Goal: Task Accomplishment & Management: Manage account settings

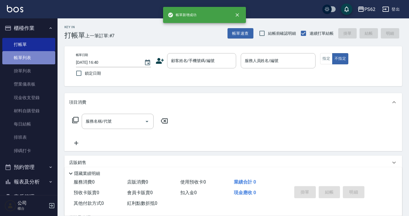
click at [44, 56] on link "帳單列表" at bounding box center [28, 57] width 53 height 13
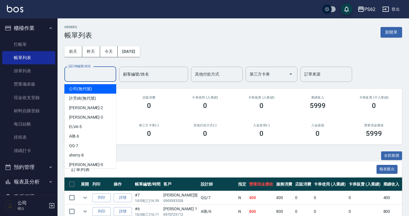
click at [84, 72] on input "設計師編號/姓名" at bounding box center [90, 74] width 47 height 10
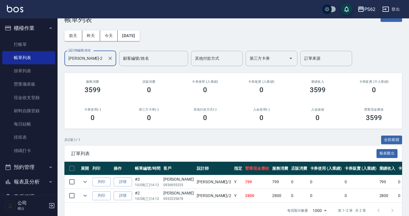
scroll to position [29, 0]
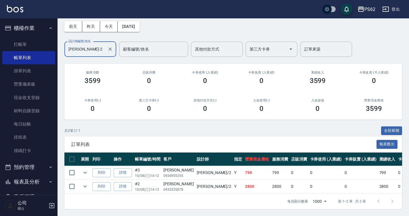
type input "[PERSON_NAME]-2"
drag, startPoint x: 186, startPoint y: 144, endPoint x: 216, endPoint y: 194, distance: 57.7
click at [216, 194] on div "ORDERS 帳單列表 新開單 [DATE] [DATE] [DATE] [DATE] 設計師編號/姓名 [PERSON_NAME]-2 設計師編號/姓名 顧…" at bounding box center [233, 104] width 351 height 223
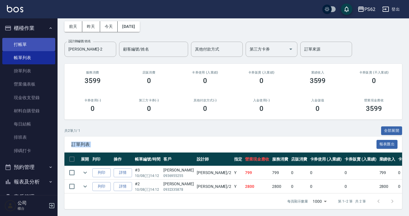
click at [44, 43] on link "打帳單" at bounding box center [28, 44] width 53 height 13
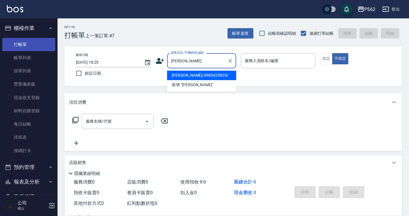
type input "[PERSON_NAME]/0985429835/"
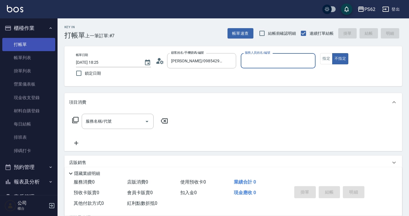
type input "[PERSON_NAME]-2"
click at [332, 53] on button "不指定" at bounding box center [340, 58] width 16 height 11
type button "false"
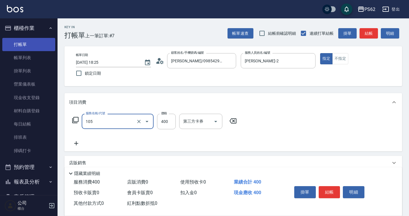
type input "A級單剪400(105)"
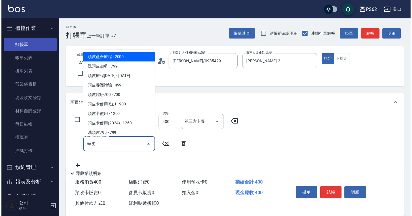
scroll to position [1, 0]
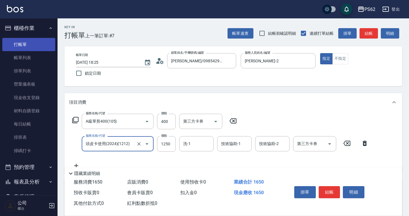
type input "頭皮卡使用(2024)(1212)"
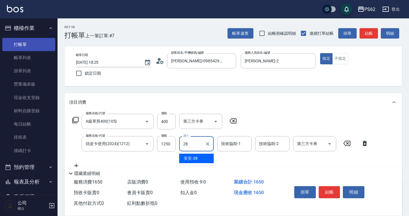
type input "安安-28"
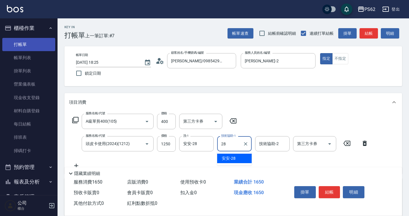
type input "安安-28"
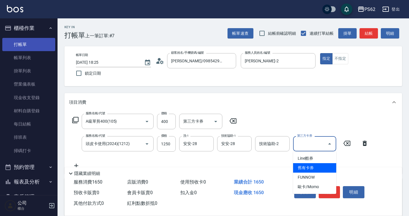
type input "舊有卡券"
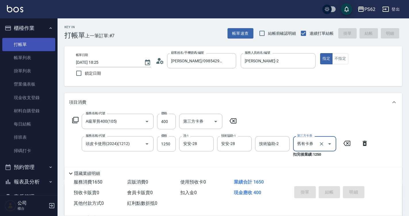
type input "[DATE] 18:26"
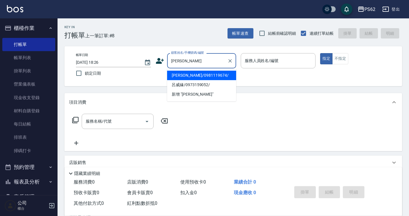
type input "呂威儀/0981119674/"
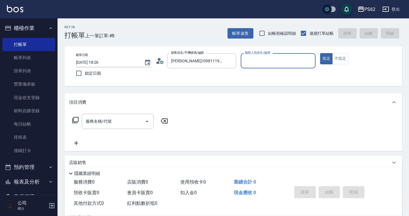
type input "Rita-2"
click at [320, 53] on button "指定" at bounding box center [326, 58] width 12 height 11
type button "true"
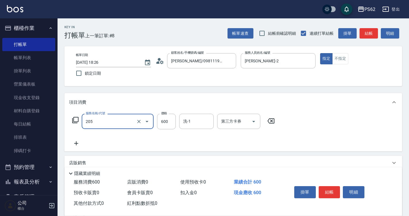
type input "A級洗剪400(205)"
type input "540"
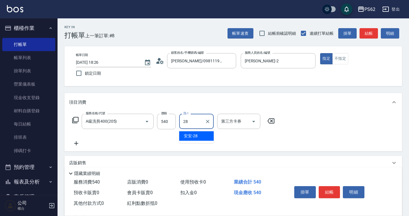
type input "安安-28"
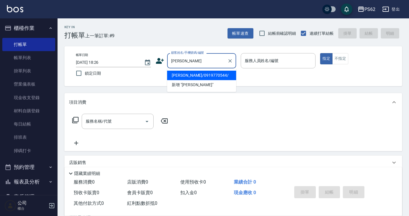
type input "楊金昇/0919770544/"
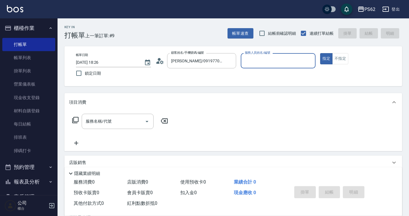
type input "Rita-2"
click at [320, 53] on button "指定" at bounding box center [326, 58] width 12 height 11
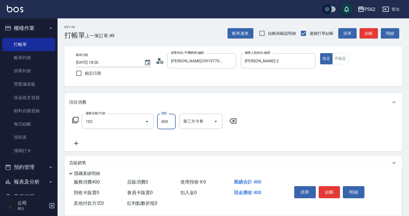
type input "精油洗髮(102)"
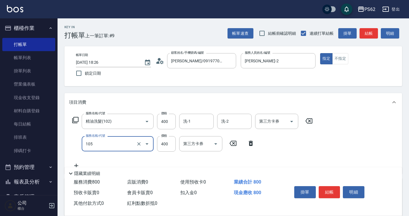
type input "A級單剪400(105)"
click at [199, 133] on div "服務名稱/代號 精油洗髮(102) 服務名稱/代號 價格 400 價格 洗-1 洗-1 洗-2 洗-2 第三方卡券 第三方卡券 服務名稱/代號 A級單剪400…" at bounding box center [192, 142] width 247 height 56
click at [196, 126] on input "洗-1" at bounding box center [196, 121] width 29 height 10
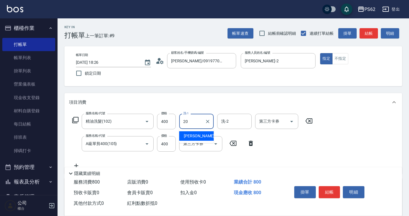
type input "佩佩-20"
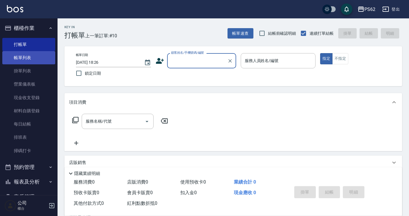
click at [40, 56] on link "帳單列表" at bounding box center [28, 57] width 53 height 13
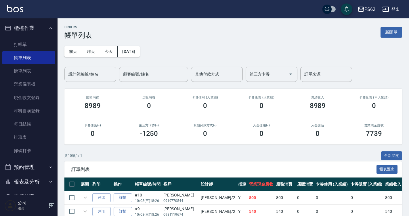
click at [72, 73] on div "設計師編號/姓名 設計師編號/姓名" at bounding box center [90, 74] width 52 height 15
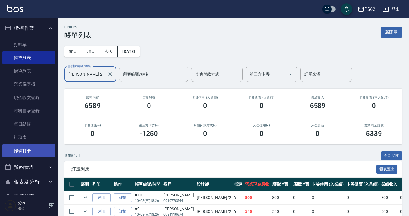
type input "Rita-2"
click at [42, 147] on link "掃碼打卡" at bounding box center [28, 150] width 53 height 13
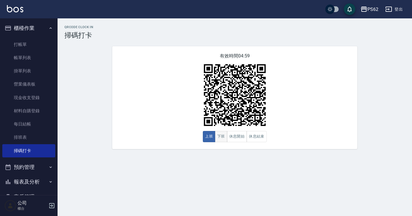
click at [222, 140] on button "下班" at bounding box center [221, 136] width 12 height 11
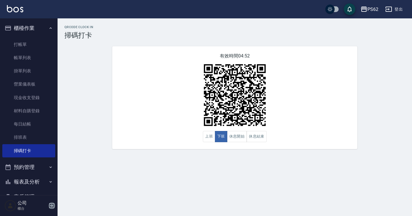
drag, startPoint x: 54, startPoint y: 204, endPoint x: 63, endPoint y: 207, distance: 9.2
click at [55, 205] on div "公司 櫃台" at bounding box center [29, 206] width 58 height 21
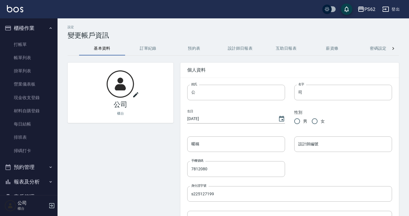
click at [51, 210] on div "公司 櫃台" at bounding box center [29, 206] width 58 height 21
click at [54, 207] on icon "button" at bounding box center [51, 205] width 5 height 5
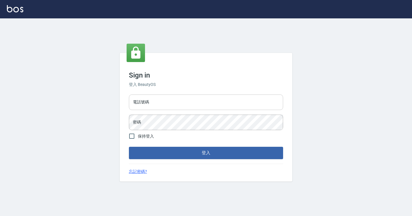
click at [150, 98] on input "電話號碼" at bounding box center [206, 103] width 154 height 16
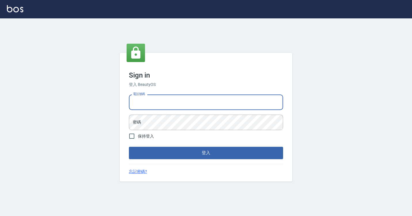
type input "0958979592"
click at [160, 133] on form "電話號碼 0958979592 電話號碼 密碼 密碼 保持登入 登入" at bounding box center [206, 125] width 154 height 67
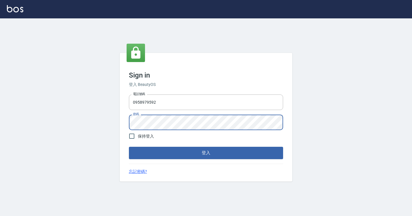
click at [129, 147] on button "登入" at bounding box center [206, 153] width 154 height 12
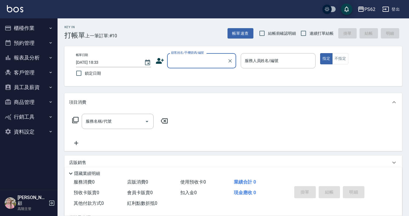
click at [38, 87] on button "員工及薪資" at bounding box center [28, 87] width 53 height 15
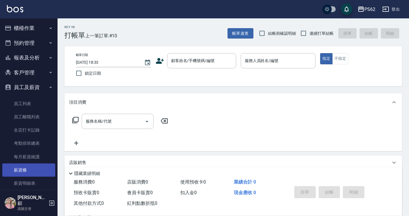
click at [39, 170] on link "薪資條" at bounding box center [28, 170] width 53 height 13
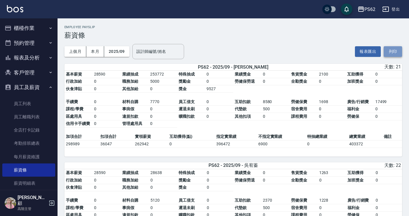
click at [391, 51] on button "列印" at bounding box center [393, 51] width 18 height 11
click at [53, 203] on icon "button" at bounding box center [51, 203] width 7 height 7
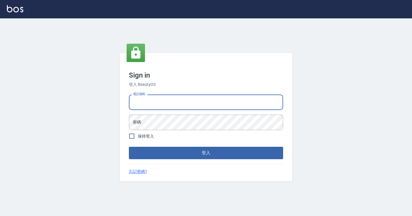
type input "7812080"
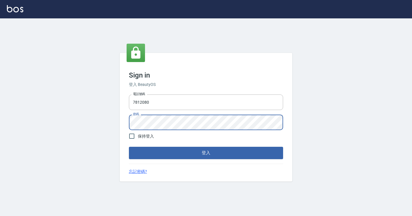
click at [129, 147] on button "登入" at bounding box center [206, 153] width 154 height 12
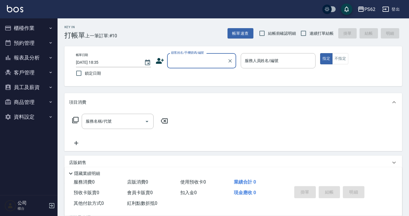
type input "0"
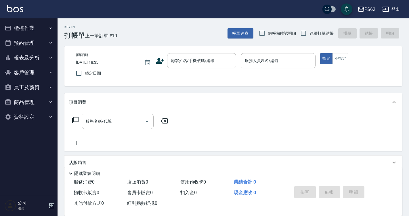
click at [158, 58] on icon at bounding box center [160, 61] width 9 height 9
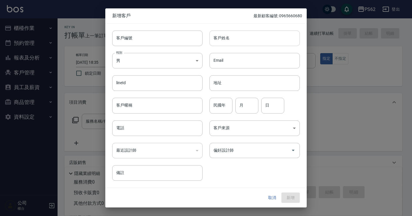
click at [250, 42] on input "客戶姓名" at bounding box center [254, 38] width 90 height 16
type input "張心怡"
type input "72"
type input "05"
type input "27"
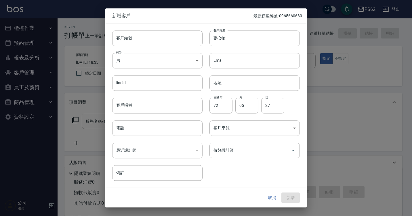
click at [228, 119] on div "客戶來源 ​ 客戶來源" at bounding box center [250, 125] width 97 height 22
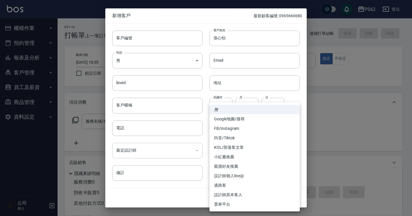
click at [228, 124] on body "PS62 登出 櫃檯作業 打帳單 帳單列表 掛單列表 營業儀表板 現金收支登錄 材料自購登錄 每日結帳 排班表 掃碼打卡 預約管理 預約管理 單日預約紀錄 單…" at bounding box center [206, 140] width 412 height 280
click at [227, 129] on li "FB/Instagram" at bounding box center [254, 128] width 90 height 9
type input "FB/Instagram"
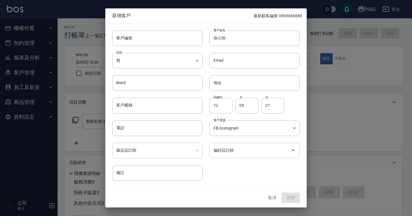
click at [228, 142] on div "偏好設計師 偏好設計師" at bounding box center [250, 147] width 97 height 22
click at [228, 148] on div "偏好設計師 偏好設計師" at bounding box center [254, 150] width 90 height 15
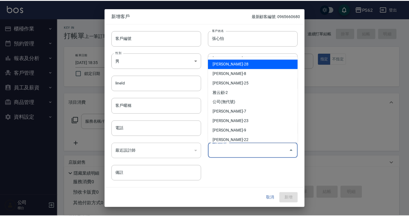
scroll to position [58, 0]
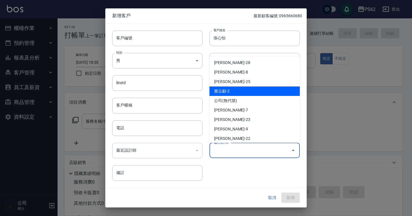
click at [238, 93] on li "雅云顧-2" at bounding box center [254, 91] width 90 height 9
type input "雅云顧"
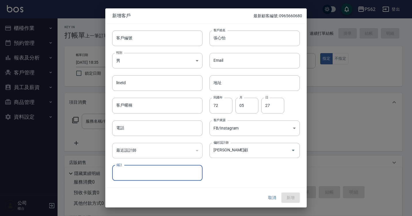
click at [292, 196] on div "取消 新增" at bounding box center [281, 198] width 37 height 11
click at [292, 198] on div "取消 新增" at bounding box center [281, 198] width 37 height 11
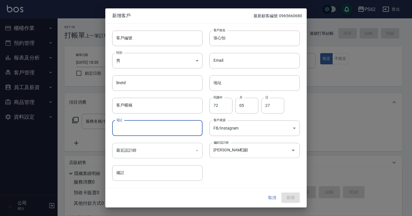
click at [146, 133] on input "電話" at bounding box center [157, 129] width 90 height 16
click at [286, 196] on button "新增" at bounding box center [290, 198] width 18 height 11
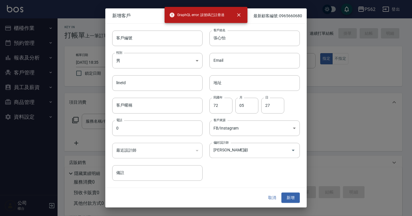
click at [129, 137] on div "最近設計師 ​ 最近設計師" at bounding box center [153, 147] width 97 height 22
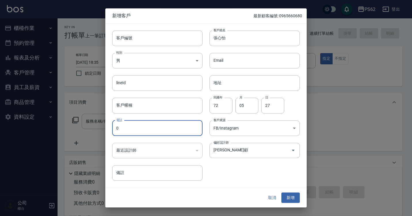
click at [125, 126] on input "0" at bounding box center [157, 129] width 90 height 16
type input "000"
click at [290, 200] on button "新增" at bounding box center [290, 198] width 18 height 11
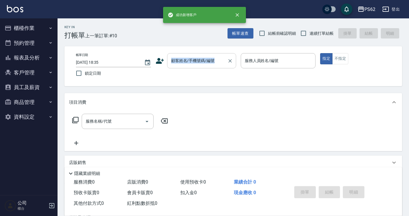
click at [189, 59] on div "帳單日期 2025/10/08 18:35 鎖定日期 顧客姓名/手機號碼/編號 顧客姓名/手機號碼/編號 服務人員姓名/編號 服務人員姓名/編號 指定 不指定" at bounding box center [233, 66] width 338 height 40
click at [190, 61] on input "顧客姓名/手機號碼/編號" at bounding box center [197, 61] width 55 height 10
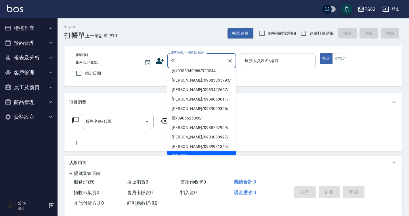
scroll to position [2, 0]
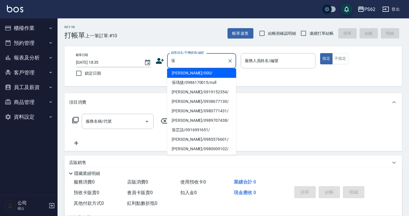
type input "張心怡/000/"
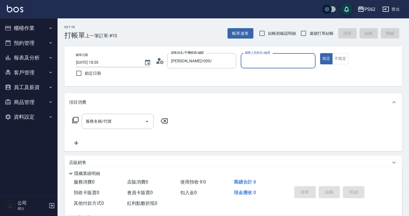
type input "[PERSON_NAME]-2"
click at [320, 53] on button "指定" at bounding box center [326, 58] width 12 height 11
type button "true"
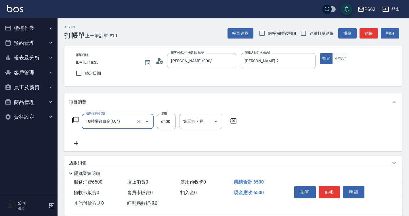
type input "18吋極致白金(604)"
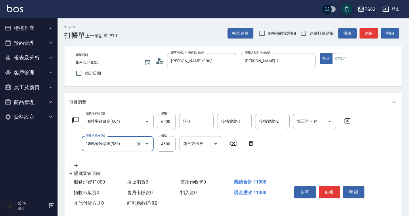
type input "18吋極致珍珠(989)"
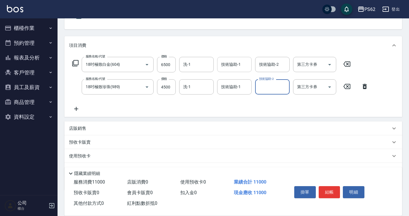
scroll to position [58, 0]
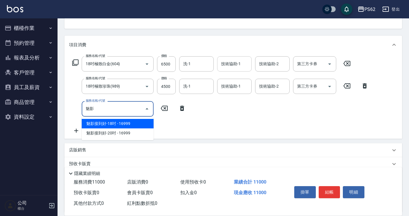
type input "魅"
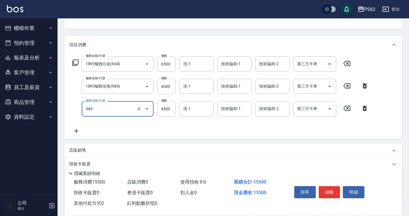
type input "18吋極致珍珠(989)"
type input "5000"
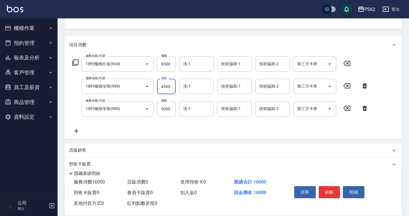
click at [162, 88] on input "4500" at bounding box center [166, 87] width 19 height 16
type input "5000"
click at [176, 66] on div "服務名稱/代號 18吋極致白金(604) 服務名稱/代號 價格 6500 價格 洗-1 洗-1 技術協助-1 技術協助-1 技術協助-2 技術協助-2 第三方…" at bounding box center [211, 64] width 285 height 16
click at [173, 65] on input "6500" at bounding box center [166, 64] width 19 height 16
type input "8500"
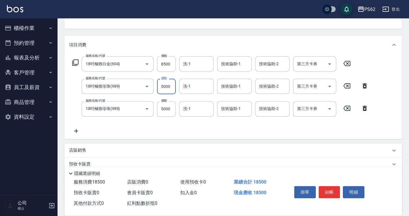
click at [173, 88] on input "5000" at bounding box center [166, 87] width 19 height 16
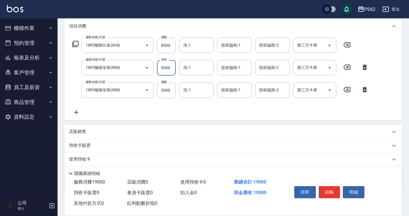
scroll to position [86, 0]
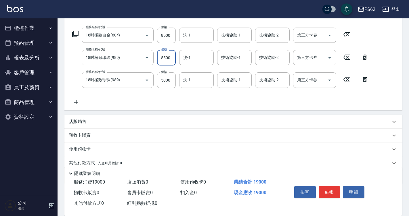
type input "5500"
click at [78, 105] on icon at bounding box center [76, 102] width 14 height 7
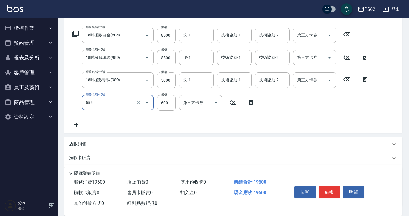
type input "去角質(555)"
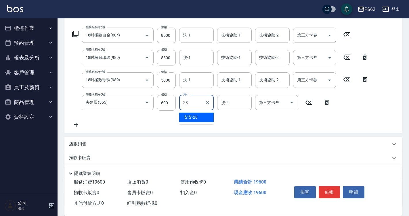
type input "安安-28"
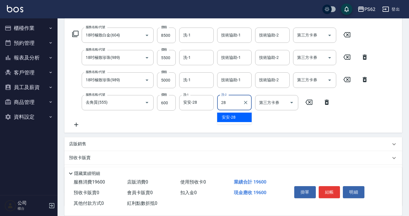
type input "安安-28"
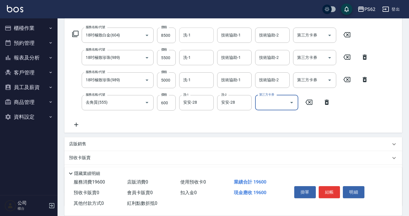
click at [206, 33] on input "洗-1" at bounding box center [196, 35] width 29 height 10
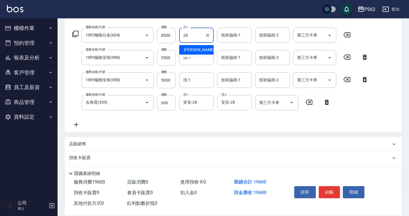
type input "安安-28"
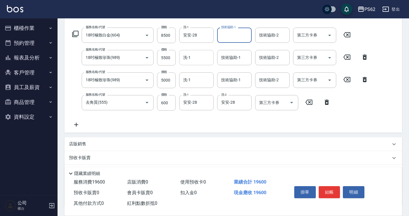
click at [194, 54] on input "洗-1" at bounding box center [196, 58] width 29 height 10
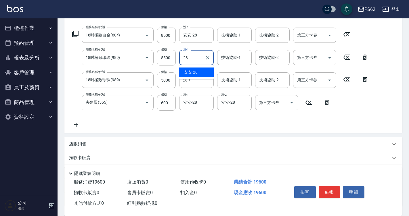
type input "安安-28"
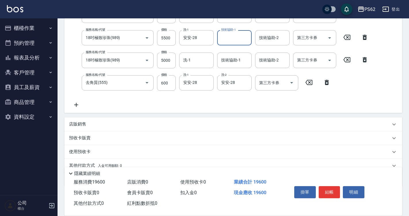
scroll to position [132, 0]
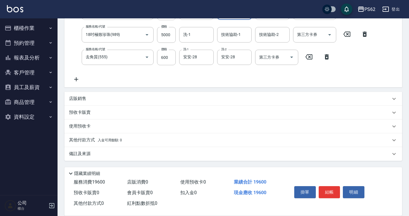
click at [87, 142] on p "其他付款方式 入金可用餘額: 0" at bounding box center [95, 140] width 53 height 6
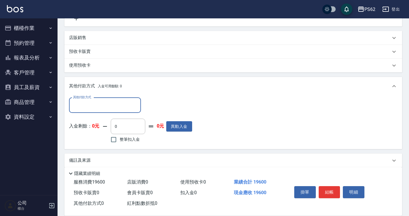
scroll to position [198, 0]
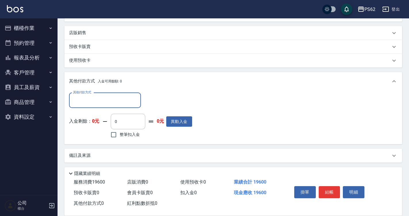
click at [93, 107] on div "其他付款方式" at bounding box center [105, 100] width 72 height 15
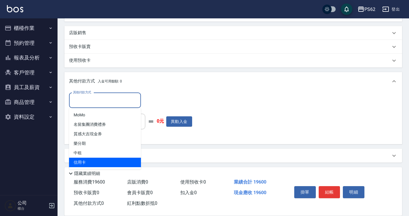
click at [92, 161] on span "信用卡" at bounding box center [105, 162] width 72 height 9
type input "信用卡"
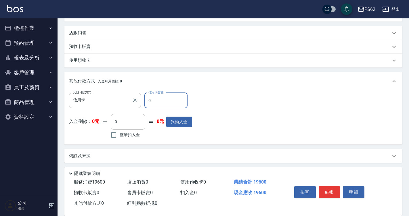
drag, startPoint x: 156, startPoint y: 102, endPoint x: 133, endPoint y: 105, distance: 23.2
click at [133, 105] on div "其他付款方式 信用卡 其他付款方式 信用卡金額 0 信用卡金額" at bounding box center [130, 101] width 123 height 16
type input "16850"
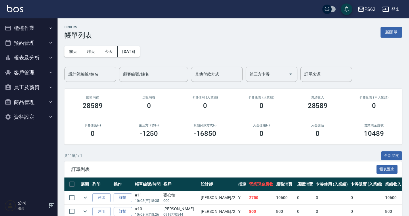
click at [95, 72] on input "設計師編號/姓名" at bounding box center [90, 74] width 47 height 10
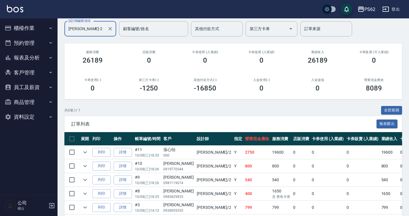
scroll to position [85, 0]
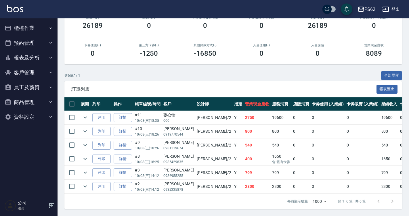
type input "Rita-2"
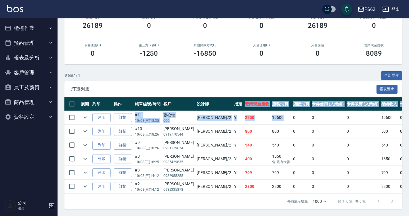
drag, startPoint x: 212, startPoint y: 95, endPoint x: 250, endPoint y: 113, distance: 42.3
click at [250, 113] on table "展開 列印 操作 帳單編號/時間 客戶 設計師 指定 營業現金應收 服務消費 店販消費 卡券使用 (入業績) 卡券販賣 (入業績) 業績收入 卡券販賣 (不入…" at bounding box center [318, 146] width 509 height 96
click at [271, 113] on td "19600" at bounding box center [281, 118] width 21 height 14
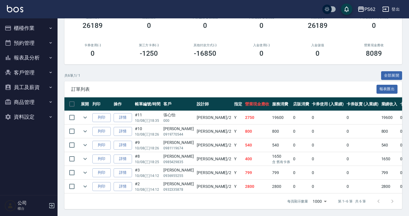
click at [271, 99] on th "服務消費" at bounding box center [281, 105] width 21 height 14
drag, startPoint x: 192, startPoint y: 174, endPoint x: 227, endPoint y: 170, distance: 35.6
click at [227, 170] on tbody "列印 詳情 #11 10/08 (三) 18:35 張心怡 000 Rita /2 Y 2750 19600 0 0 0 19600 0 0 0 -16850…" at bounding box center [318, 152] width 509 height 83
click at [244, 170] on td "799" at bounding box center [257, 173] width 27 height 14
drag, startPoint x: 169, startPoint y: 183, endPoint x: 204, endPoint y: 183, distance: 34.5
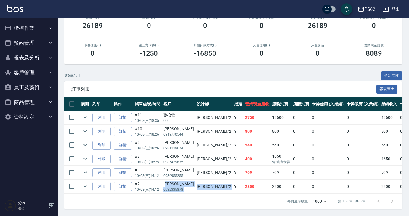
click at [204, 183] on tr "列印 詳情 #2 10/08 (三) 14:12 陳姿伊 0932335878 Rita /2 Y 2800 2800 0 0 0 2800 0 0 0 0 0" at bounding box center [318, 187] width 509 height 14
click at [233, 183] on td "Y" at bounding box center [238, 187] width 11 height 14
drag, startPoint x: 189, startPoint y: 170, endPoint x: 241, endPoint y: 181, distance: 53.2
click at [241, 181] on tbody "列印 詳情 #11 10/08 (三) 18:35 張心怡 000 Rita /2 Y 2750 19600 0 0 0 19600 0 0 0 -16850…" at bounding box center [318, 152] width 509 height 83
click at [271, 181] on td "2800" at bounding box center [281, 187] width 21 height 14
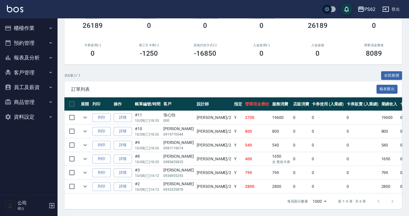
click at [271, 155] on td "1650 含 舊有卡券" at bounding box center [281, 159] width 21 height 14
click at [271, 152] on td "1650 含 舊有卡券" at bounding box center [281, 159] width 21 height 14
click at [46, 34] on button "櫃檯作業" at bounding box center [28, 28] width 53 height 15
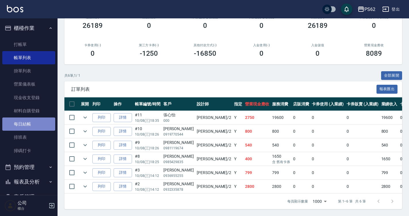
click at [41, 120] on link "每日結帳" at bounding box center [28, 124] width 53 height 13
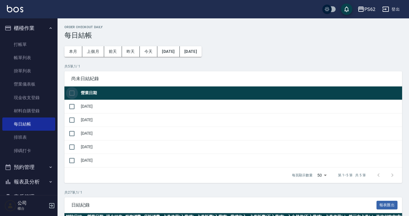
click at [74, 93] on input "checkbox" at bounding box center [72, 93] width 12 height 12
checkbox input "true"
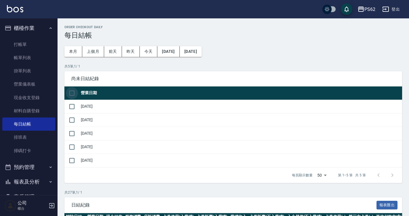
checkbox input "true"
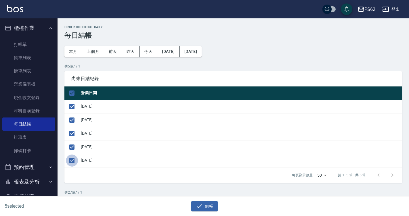
click at [69, 159] on input "checkbox" at bounding box center [72, 161] width 12 height 12
checkbox input "false"
drag, startPoint x: 201, startPoint y: 206, endPoint x: 207, endPoint y: 207, distance: 5.8
click at [204, 207] on button "結帳" at bounding box center [204, 206] width 27 height 11
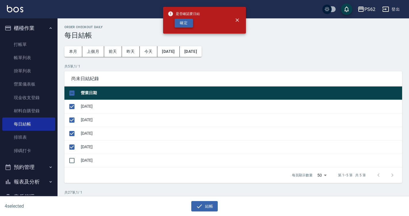
click at [183, 24] on button "確定" at bounding box center [184, 23] width 18 height 9
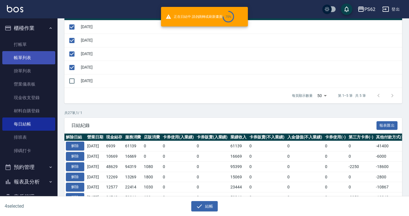
scroll to position [86, 0]
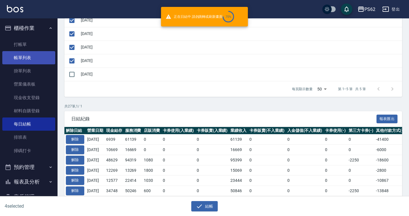
checkbox input "false"
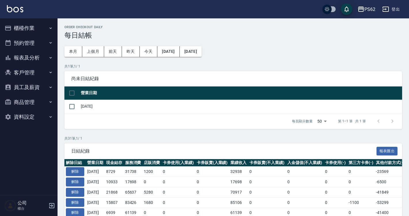
click at [72, 55] on button "本月" at bounding box center [73, 51] width 18 height 11
click at [164, 50] on button "2025/10/01" at bounding box center [168, 51] width 22 height 11
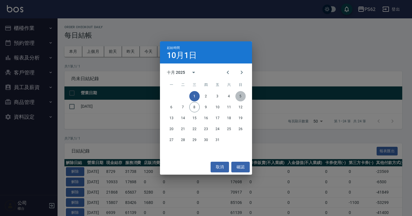
click at [242, 94] on button "5" at bounding box center [240, 96] width 10 height 10
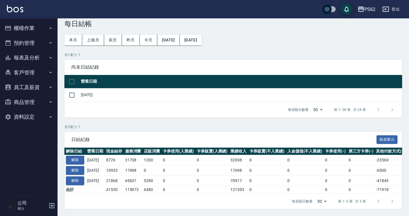
scroll to position [16, 0]
click at [36, 64] on button "報表及分析" at bounding box center [28, 57] width 53 height 15
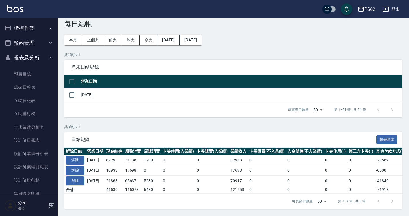
click at [41, 33] on button "櫃檯作業" at bounding box center [28, 28] width 53 height 15
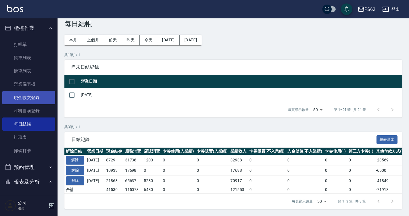
click at [36, 99] on link "現金收支登錄" at bounding box center [28, 97] width 53 height 13
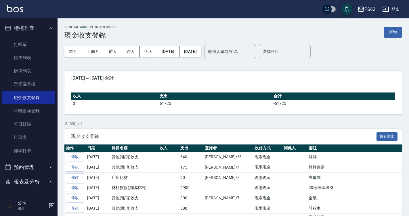
click at [402, 30] on div "GENERAL ACCOUNTING RECORDS 現金收支登錄 新增 本月 上個月 前天 昨天 今天 2025/10/01 2025/10/08 關係人編…" at bounding box center [233, 171] width 351 height 306
click at [400, 31] on button "新增" at bounding box center [393, 32] width 18 height 11
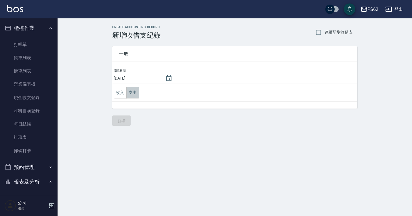
click at [134, 95] on button "支出" at bounding box center [132, 93] width 13 height 12
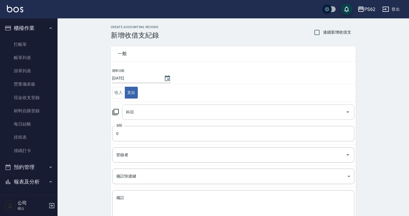
click at [149, 119] on div "科目" at bounding box center [238, 112] width 232 height 15
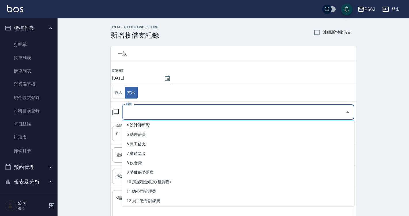
scroll to position [86, 0]
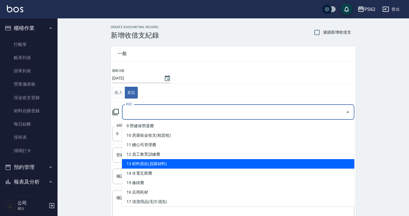
click at [161, 161] on li "13 材料貨款(員購材料)" at bounding box center [238, 163] width 232 height 9
type input "13 材料貨款(員購材料)"
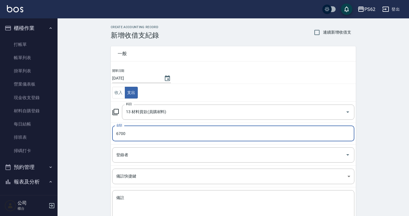
type input "6700"
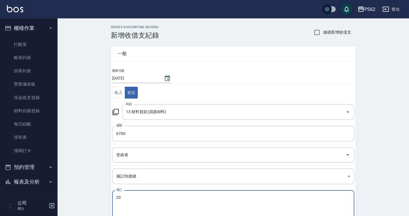
type textarea "2"
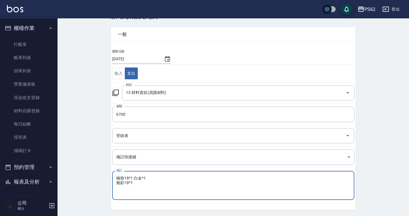
scroll to position [38, 0]
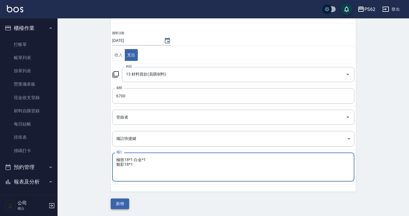
type textarea "極致18*1 白金*1 魅影18*1"
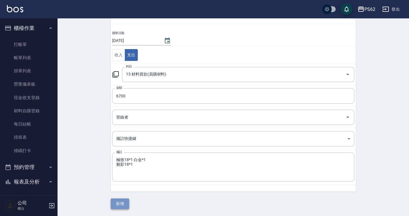
click at [118, 204] on button "新增" at bounding box center [120, 204] width 18 height 11
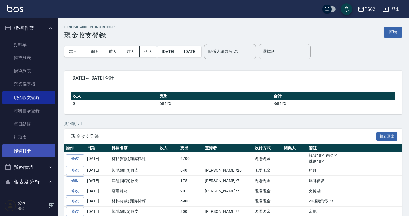
click at [26, 149] on link "掃碼打卡" at bounding box center [28, 150] width 53 height 13
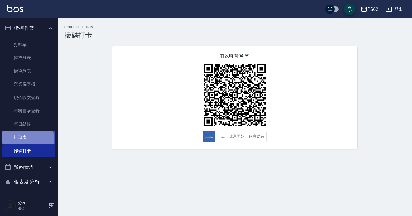
click at [23, 141] on link "排班表" at bounding box center [28, 137] width 53 height 13
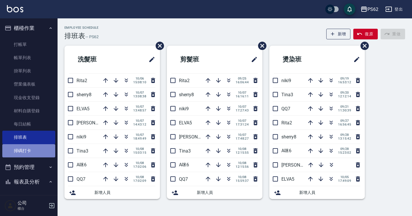
drag, startPoint x: 44, startPoint y: 154, endPoint x: 41, endPoint y: 149, distance: 5.7
click at [43, 154] on link "掃碼打卡" at bounding box center [28, 150] width 53 height 13
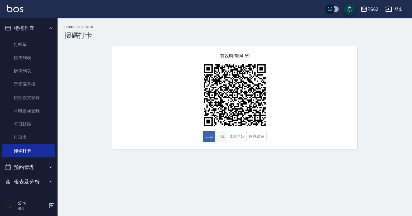
click at [223, 138] on button "下班" at bounding box center [221, 136] width 12 height 11
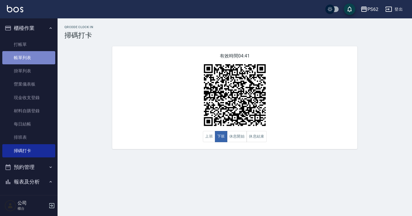
click at [40, 57] on link "帳單列表" at bounding box center [28, 57] width 53 height 13
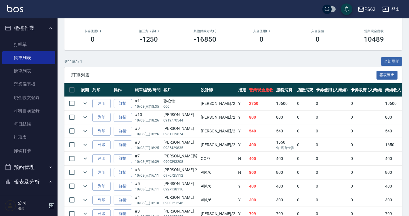
scroll to position [10, 0]
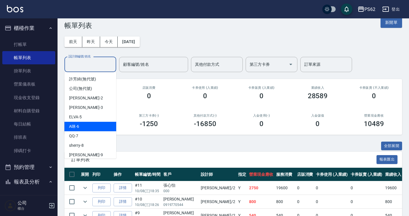
drag, startPoint x: 92, startPoint y: 66, endPoint x: 101, endPoint y: 124, distance: 57.9
click at [101, 124] on body "PS62 登出 櫃檯作業 打帳單 帳單列表 掛單列表 營業儀表板 現金收支登錄 材料自購登錄 每日結帳 排班表 掃碼打卡 預約管理 預約管理 單日預約紀錄 單…" at bounding box center [204, 173] width 409 height 366
click at [101, 124] on div "A咪 -6" at bounding box center [90, 126] width 52 height 9
type input "A咪-6"
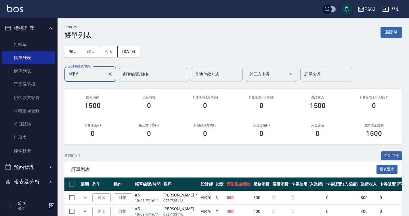
scroll to position [43, 0]
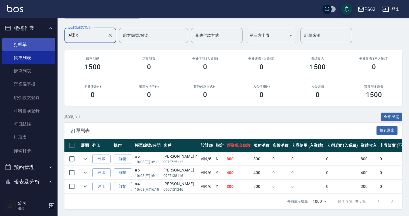
click at [16, 42] on link "打帳單" at bounding box center [28, 44] width 53 height 13
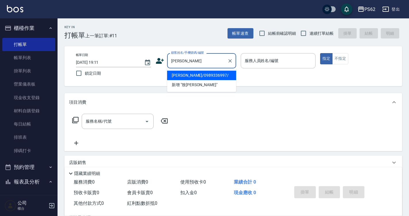
click at [184, 74] on li "王致皓/0989336997/" at bounding box center [201, 75] width 69 height 9
type input "王致皓/0989336997/"
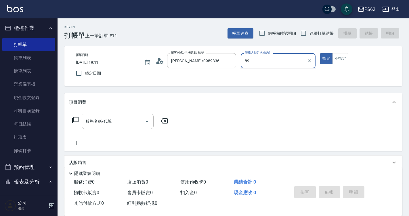
type input "8"
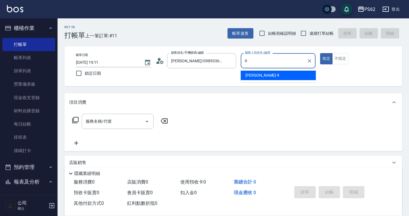
type input "9"
type button "true"
type input "niki-9"
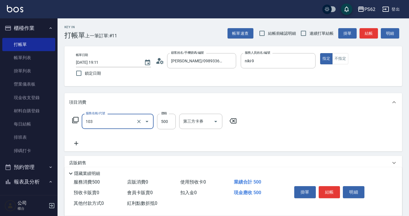
type input "B級洗剪500(103)"
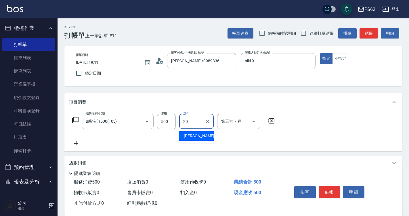
type input "[PERSON_NAME]-20"
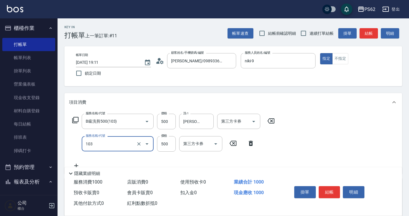
type input "B級洗剪500(103)"
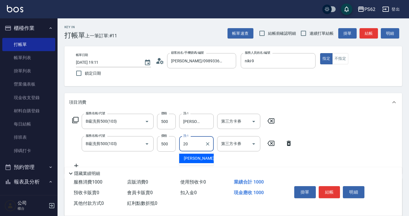
type input "[PERSON_NAME]-20"
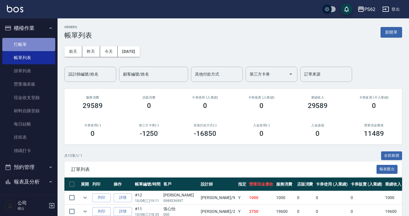
click at [33, 40] on link "打帳單" at bounding box center [28, 44] width 53 height 13
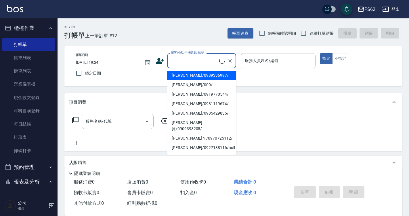
click at [176, 63] on input "顧客姓名/手機號碼/編號" at bounding box center [194, 61] width 49 height 10
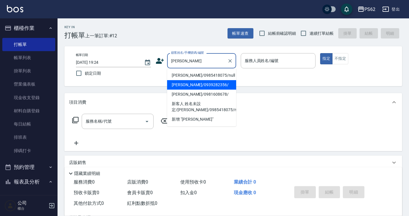
type input "李瑋宸/0939282356/"
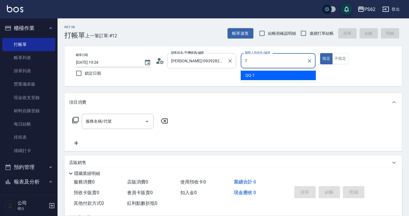
type input "QQ-7"
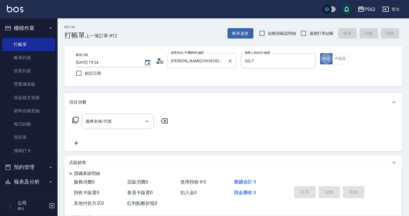
type button "true"
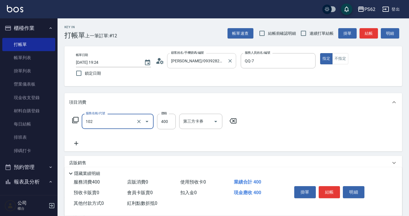
type input "精油洗髮(102)"
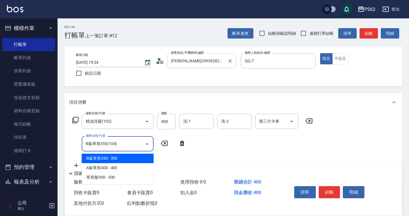
type input "B級單剪350(104)"
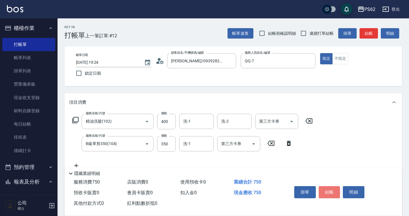
click at [329, 190] on button "結帳" at bounding box center [330, 192] width 22 height 12
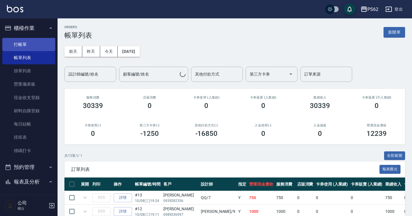
click at [38, 44] on link "打帳單" at bounding box center [28, 44] width 53 height 13
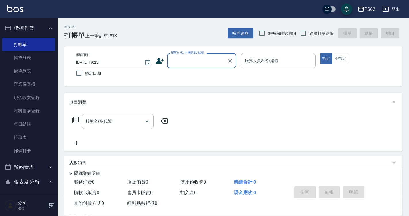
click at [312, 33] on span "連續打單結帳" at bounding box center [321, 33] width 24 height 6
click at [309, 33] on input "連續打單結帳" at bounding box center [303, 33] width 12 height 12
checkbox input "true"
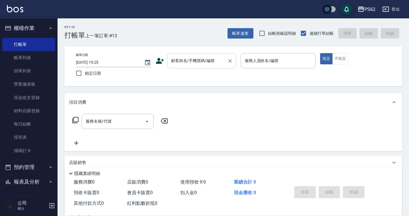
click at [196, 62] on input "顧客姓名/手機號碼/編號" at bounding box center [197, 61] width 55 height 10
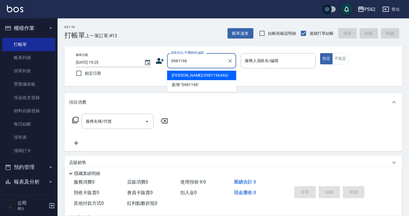
click at [222, 77] on li "林彥君/0981196444/" at bounding box center [201, 75] width 69 height 9
type input "林彥君/0981196444/"
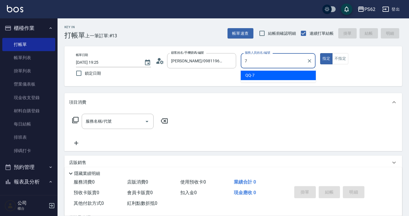
type input "QQ-7"
type button "true"
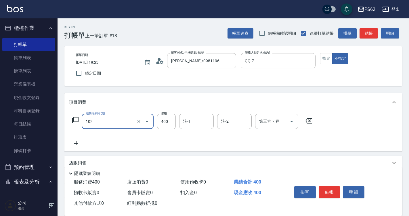
type input "精油洗髮(102)"
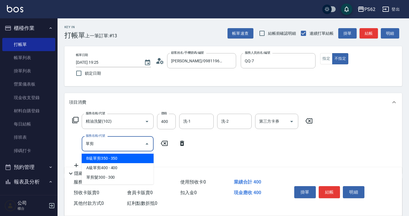
type input "單"
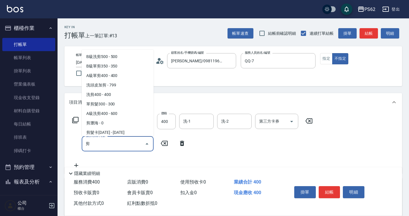
scroll to position [11, 0]
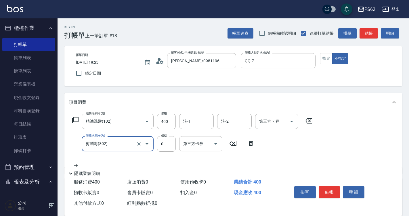
type input "剪瀏海(802)"
type input "100"
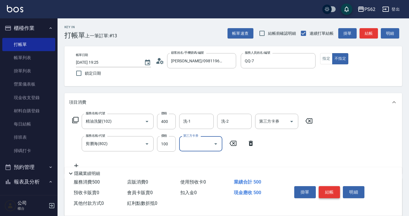
click at [331, 191] on button "結帳" at bounding box center [330, 192] width 22 height 12
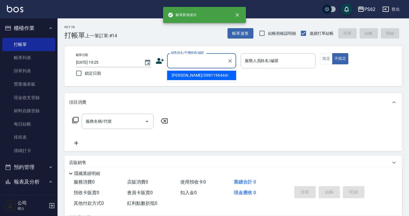
drag, startPoint x: 193, startPoint y: 62, endPoint x: 194, endPoint y: 59, distance: 3.0
click at [194, 59] on input "顧客姓名/手機號碼/編號" at bounding box center [197, 61] width 55 height 10
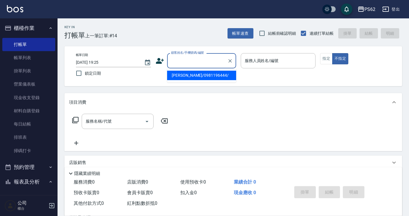
click at [187, 75] on li "林彥君/0981196444/" at bounding box center [201, 75] width 69 height 9
type input "林彥君/0981196444/"
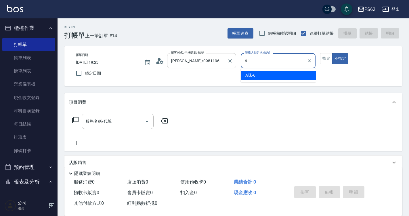
type input "A咪-6"
type button "false"
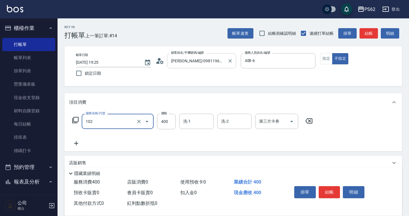
type input "精油洗髮(102)"
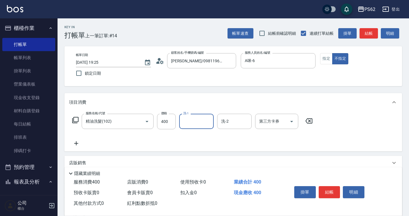
click at [330, 187] on button "結帳" at bounding box center [330, 192] width 22 height 12
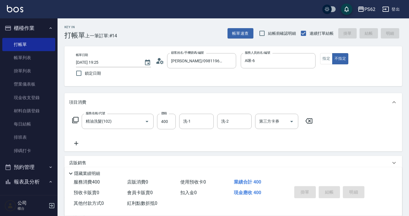
type input "2025/10/08 19:26"
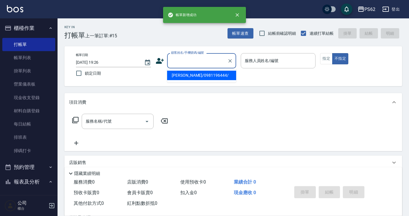
click at [186, 60] on input "顧客姓名/手機號碼/編號" at bounding box center [197, 61] width 55 height 10
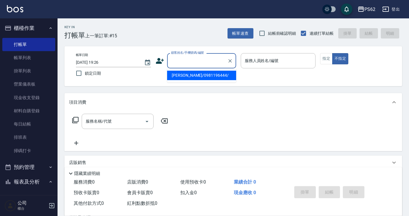
click at [187, 77] on li "林彥君/0981196444/" at bounding box center [201, 75] width 69 height 9
type input "林彥君/0981196444/"
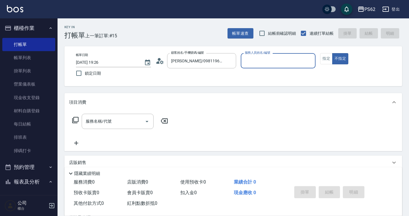
click at [160, 60] on circle at bounding box center [159, 59] width 3 height 3
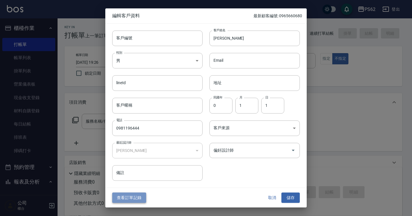
click at [123, 197] on button "查看訂單記錄" at bounding box center [129, 198] width 34 height 11
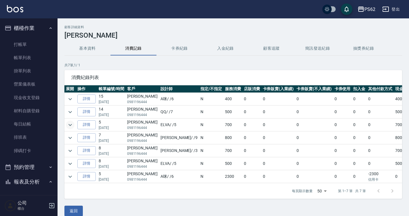
click at [68, 127] on icon "expand row" at bounding box center [70, 125] width 7 height 7
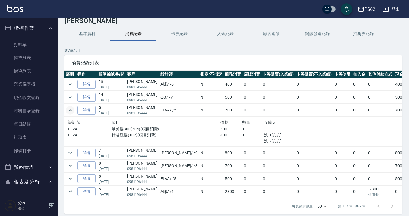
scroll to position [29, 0]
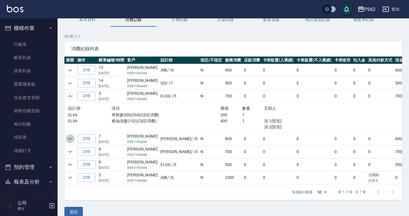
click at [67, 137] on icon "expand row" at bounding box center [70, 138] width 7 height 7
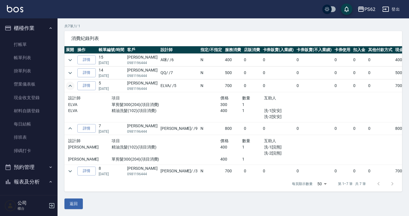
scroll to position [28, 0]
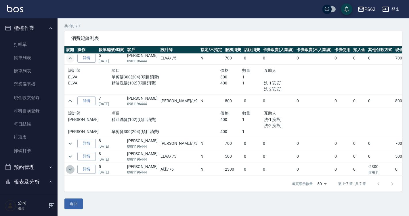
click at [72, 169] on icon "expand row" at bounding box center [69, 170] width 3 height 2
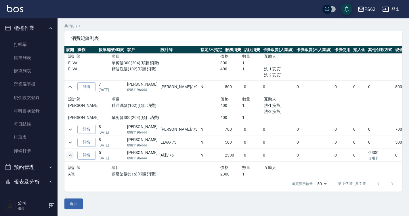
scroll to position [45, 0]
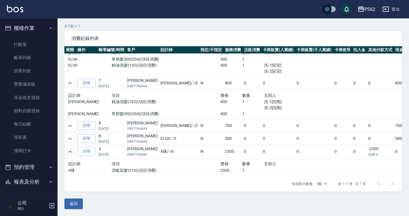
click at [325, 38] on span "消費紀錄列表" at bounding box center [233, 39] width 324 height 6
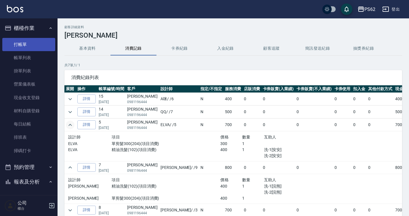
click at [33, 41] on link "打帳單" at bounding box center [28, 44] width 53 height 13
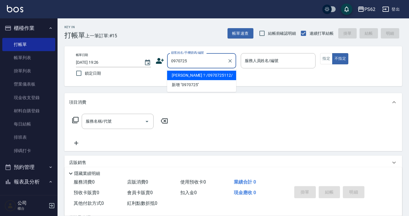
click at [210, 78] on li "謝佩？/0970725112/" at bounding box center [201, 75] width 69 height 9
type input "謝佩？/0970725112/"
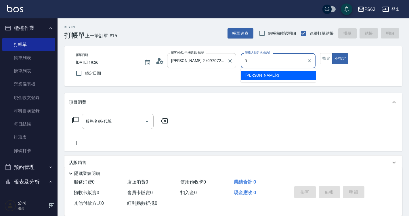
type input "Tina-3"
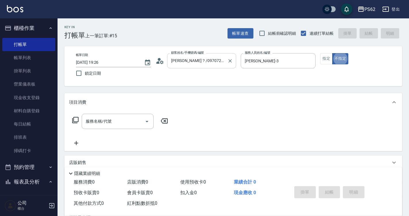
type button "false"
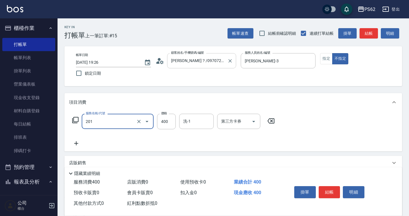
type input "洗剪400(201)"
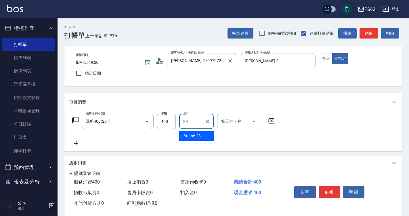
type input "Sunny-23"
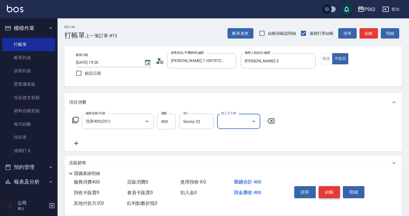
click at [332, 193] on button "結帳" at bounding box center [330, 192] width 22 height 12
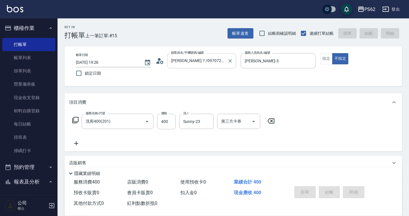
type input "2025/10/08 19:37"
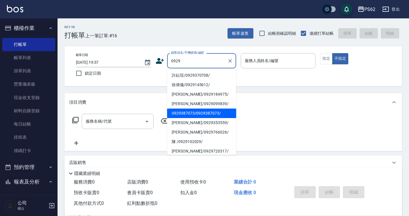
click at [190, 112] on li "0929387073/0929387073/" at bounding box center [201, 113] width 69 height 9
type input "0929387073/0929387073/"
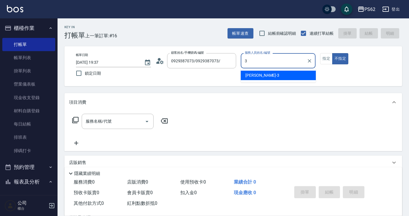
type input "Tina-3"
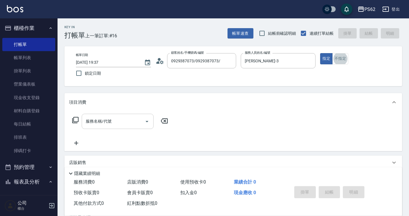
click at [124, 126] on input "服務名稱/代號" at bounding box center [113, 121] width 58 height 10
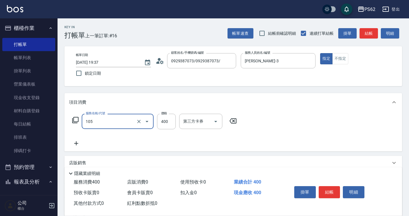
type input "A級單剪400(105)"
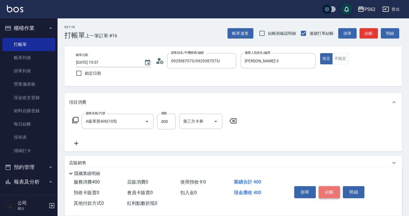
click at [333, 187] on button "結帳" at bounding box center [330, 192] width 22 height 12
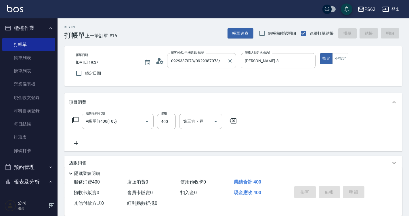
type input "2025/10/08 19:38"
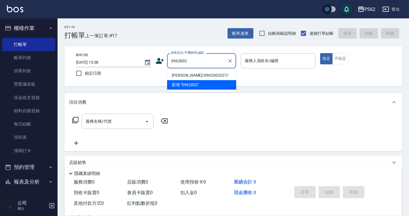
click at [205, 75] on li "施明誠/0962002027/" at bounding box center [201, 75] width 69 height 9
type input "施明誠/0962002027/"
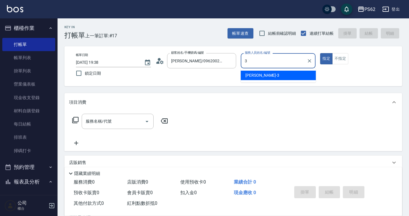
type input "Tina-3"
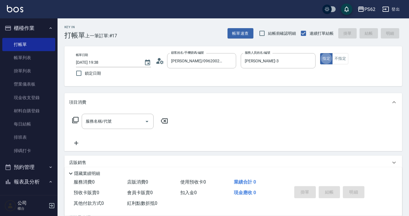
type button "true"
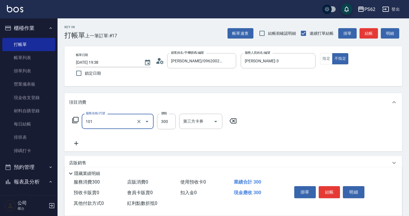
type input "洗髮(101)"
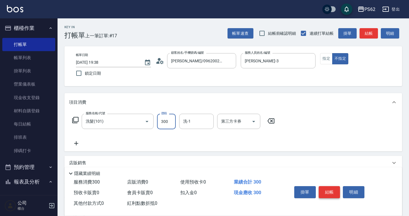
click at [323, 189] on button "結帳" at bounding box center [330, 192] width 22 height 12
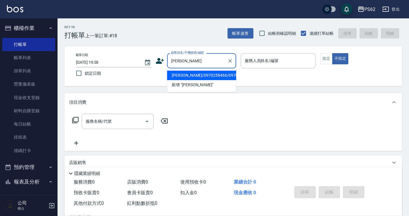
click at [187, 72] on li "劉富/0970258466/0970258466" at bounding box center [201, 75] width 69 height 9
type input "劉富/0970258466/0970258466"
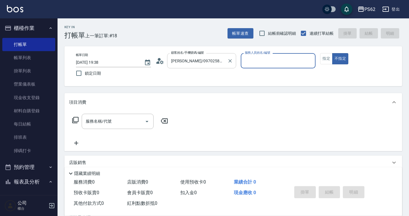
type input "Tina-3"
click at [332, 53] on button "不指定" at bounding box center [340, 58] width 16 height 11
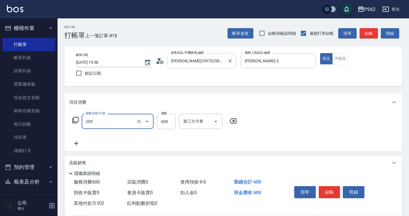
type input "A級洗剪400(205)"
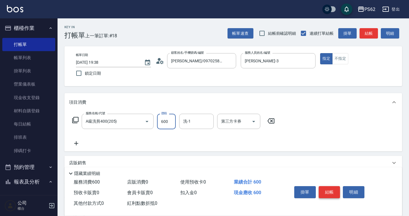
click at [325, 186] on button "結帳" at bounding box center [330, 192] width 22 height 12
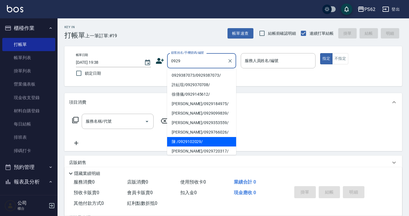
click at [198, 142] on li "陳 /0929102029/" at bounding box center [201, 141] width 69 height 9
type input "陳 /0929102029/"
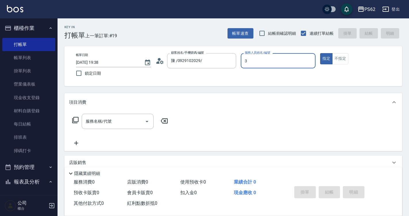
type input "Tina-3"
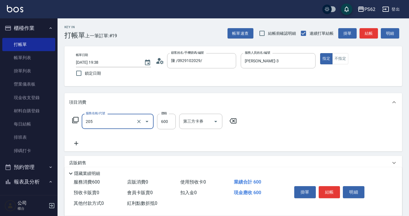
type input "A級洗剪400(205)"
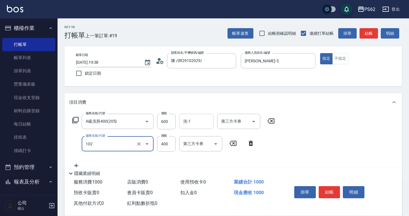
type input "精油洗髮(102)"
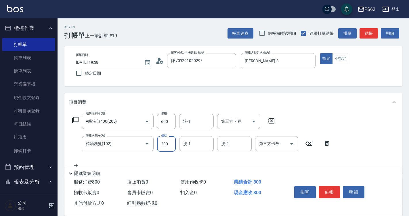
scroll to position [58, 0]
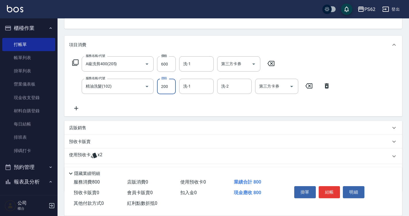
type input "200"
click at [82, 131] on div "店販銷售" at bounding box center [233, 128] width 338 height 14
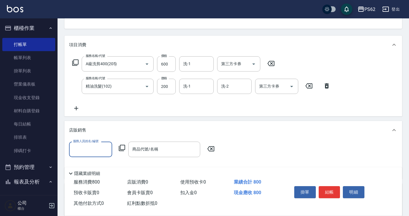
scroll to position [0, 0]
type input "Tina-3"
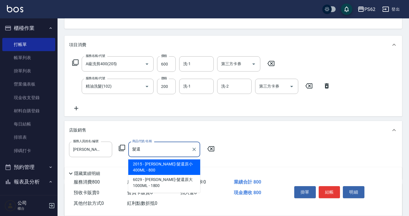
type input "髮還還"
click at [161, 167] on div "隱藏業績明細" at bounding box center [233, 172] width 338 height 10
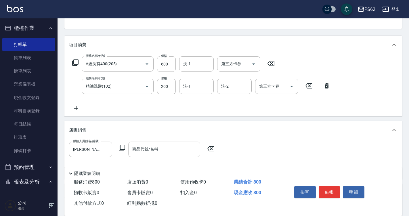
click at [156, 153] on input "商品代號/名稱" at bounding box center [164, 149] width 67 height 10
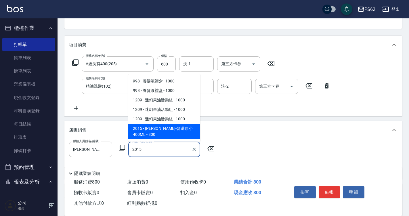
type input "里歐-髮還原小 400ML"
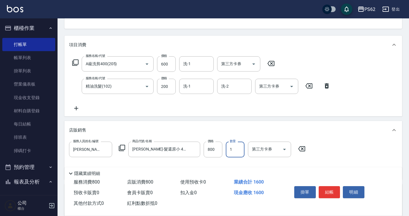
click at [77, 110] on icon at bounding box center [76, 108] width 14 height 7
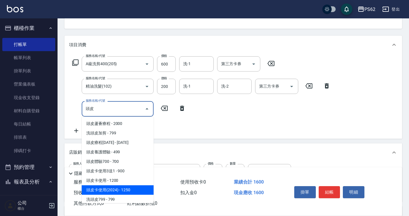
click at [119, 188] on span "頭皮卡使用(2024) - 1250" at bounding box center [118, 190] width 72 height 9
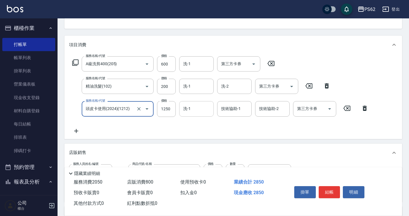
type input "頭皮卡使用(2024)(1212)"
click at [194, 112] on input "洗-1" at bounding box center [196, 109] width 29 height 10
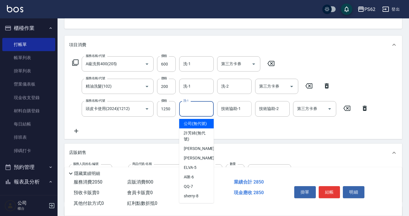
click at [233, 113] on input "技術協助-1" at bounding box center [234, 109] width 29 height 10
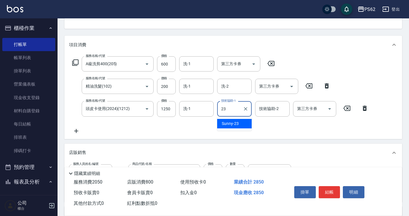
type input "Sunny-23"
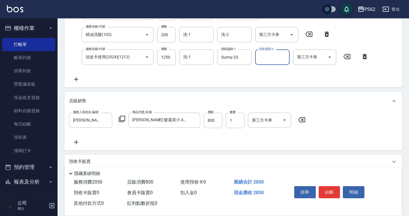
scroll to position [58, 0]
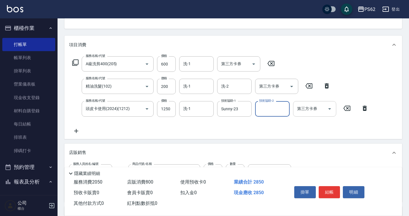
click at [321, 111] on input "第三方卡券" at bounding box center [310, 109] width 29 height 10
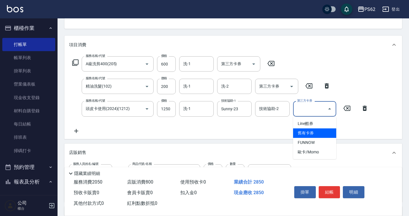
click at [307, 134] on span "舊有卡券" at bounding box center [314, 133] width 43 height 9
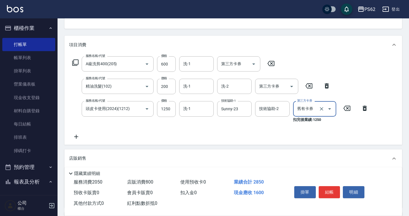
type input "舊有卡券"
click at [328, 186] on button "結帳" at bounding box center [330, 192] width 22 height 12
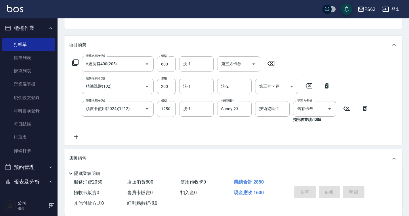
type input "2025/10/08 19:39"
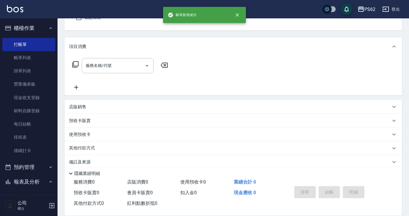
scroll to position [0, 0]
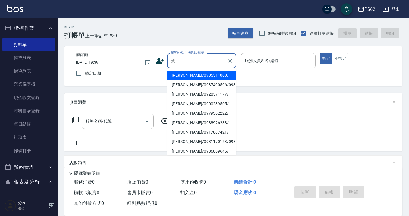
click at [193, 90] on li "姚博元/0937490596/0937490596" at bounding box center [201, 84] width 69 height 9
type input "姚博元/0937490596/0937490596"
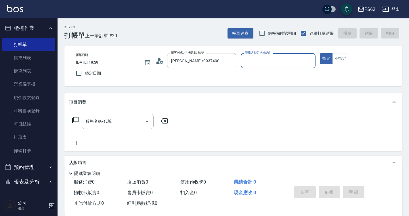
type input "Tina-3"
click at [320, 53] on button "指定" at bounding box center [326, 58] width 12 height 11
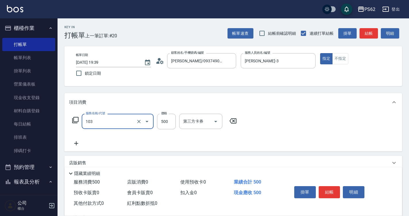
type input "B級洗剪500(103)"
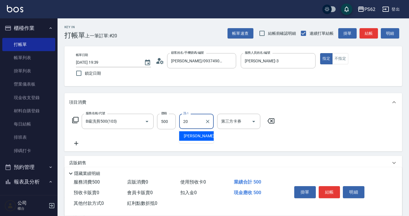
type input "佩佩-20"
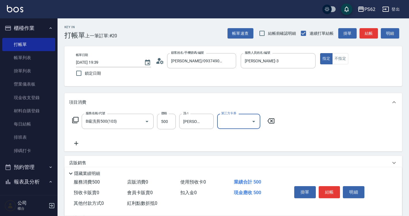
click at [333, 186] on button "結帳" at bounding box center [330, 192] width 22 height 12
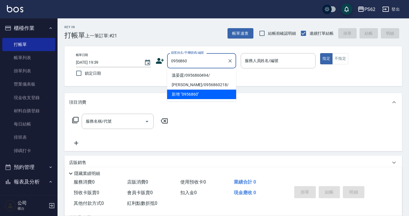
click at [200, 72] on li "溫晏霆/0956860494/" at bounding box center [201, 75] width 69 height 9
type input "溫晏霆/0956860494/"
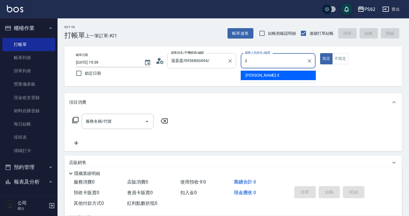
type input "Tina-3"
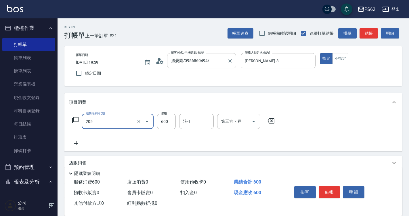
type input "A級洗剪400(205)"
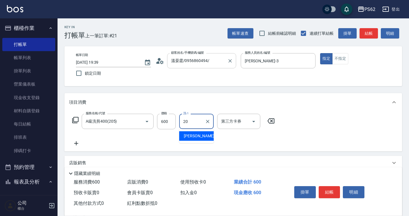
type input "佩佩-20"
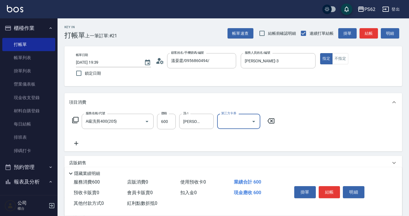
click at [335, 193] on button "結帳" at bounding box center [330, 192] width 22 height 12
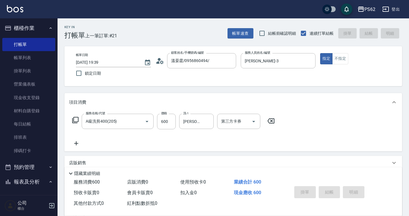
type input "2025/10/08 19:40"
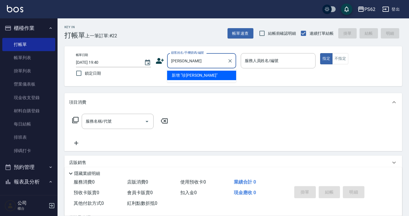
click at [191, 72] on li "新增 "珍雅雅"" at bounding box center [201, 75] width 69 height 9
click at [193, 62] on input "珍雅雅" at bounding box center [197, 61] width 55 height 10
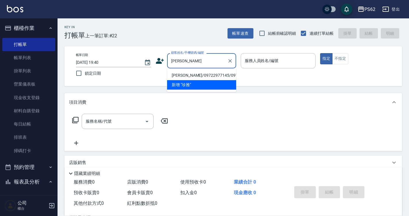
click at [191, 78] on li "郭珍雅/09722977145/09722977145" at bounding box center [201, 75] width 69 height 9
type input "郭珍雅/09722977145/09722977145"
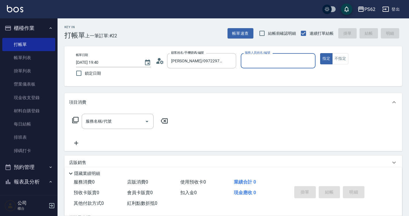
type input "Tina-3"
click at [320, 53] on button "指定" at bounding box center [326, 58] width 12 height 11
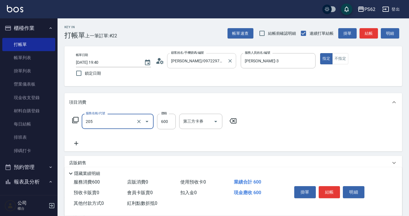
type input "A級洗剪400(205)"
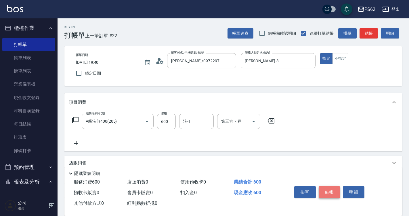
click at [330, 192] on button "結帳" at bounding box center [330, 192] width 22 height 12
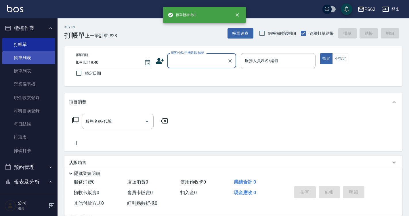
click at [45, 59] on link "帳單列表" at bounding box center [28, 57] width 53 height 13
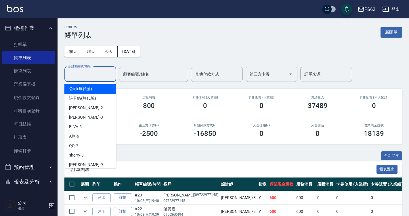
click at [90, 71] on input "設計師編號/姓名" at bounding box center [90, 74] width 47 height 10
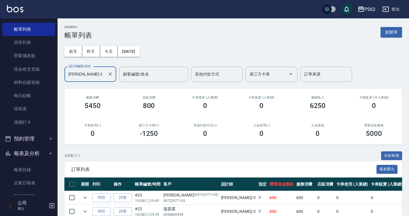
scroll to position [115, 0]
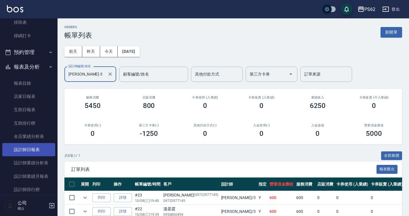
type input "Tina-3"
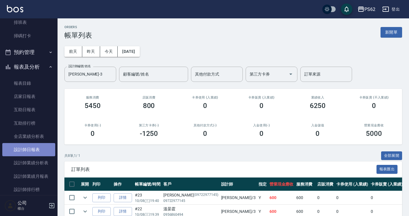
click at [45, 154] on link "設計師日報表" at bounding box center [28, 149] width 53 height 13
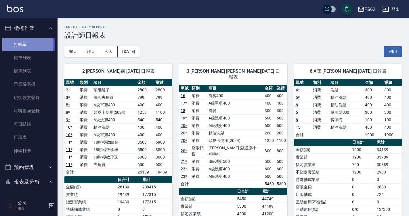
click at [24, 44] on link "打帳單" at bounding box center [28, 44] width 53 height 13
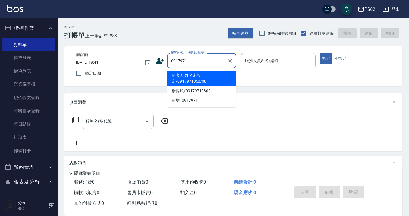
click at [188, 83] on li "新客人 姓名未設定/0917971950/null" at bounding box center [201, 79] width 69 height 16
type input "新客人 姓名未設定/0917971950/null"
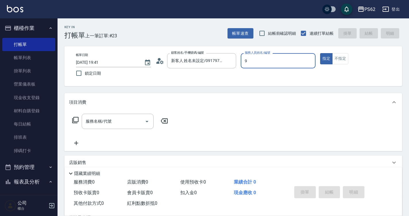
type input "niki-9"
type button "true"
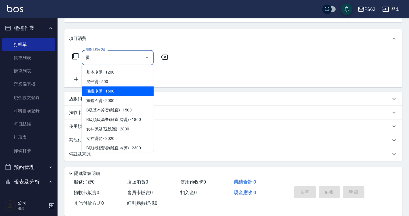
click at [117, 83] on span "局部燙 - 500" at bounding box center [118, 81] width 72 height 9
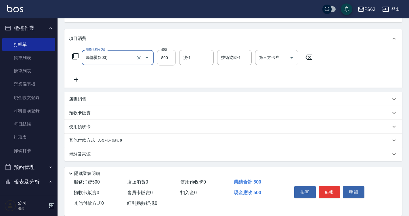
type input "局部燙(303)"
click at [163, 59] on input "500" at bounding box center [166, 58] width 19 height 16
type input "800"
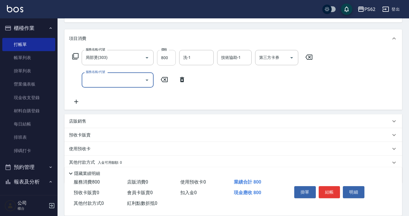
type input "0"
type input "洗髮(101)"
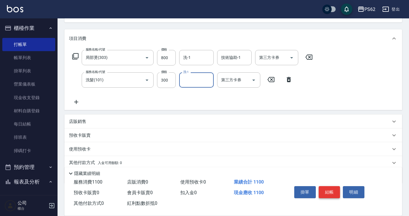
click at [331, 186] on button "結帳" at bounding box center [330, 192] width 22 height 12
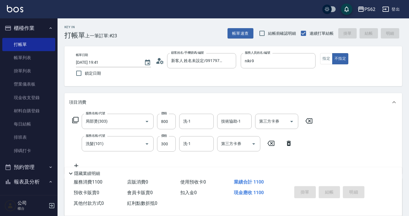
type input "2025/10/08 19:49"
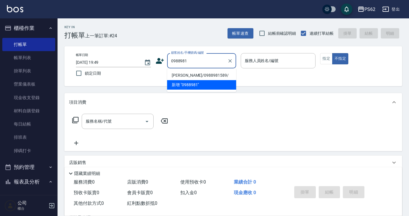
click at [186, 76] on li "吳妍妍/0988981589/" at bounding box center [201, 75] width 69 height 9
type input "吳妍妍/0988981589/"
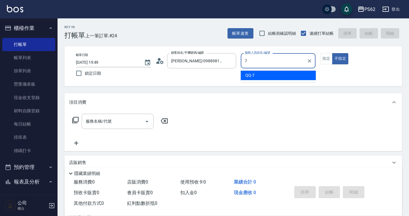
type input "QQ-7"
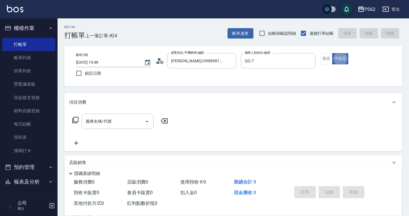
type button "false"
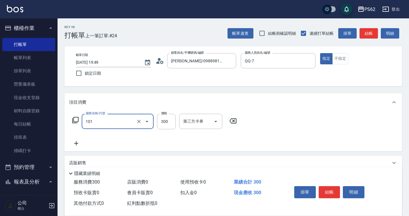
type input "洗髮(101)"
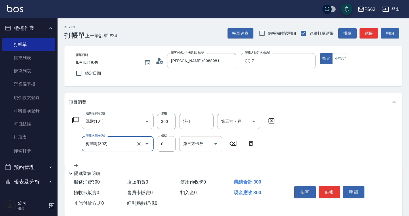
type input "剪瀏海(802)"
type input "100"
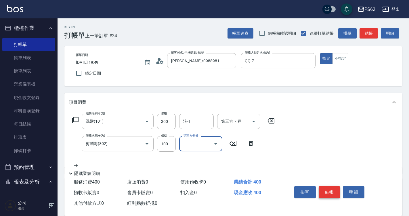
click at [327, 186] on button "結帳" at bounding box center [330, 192] width 22 height 12
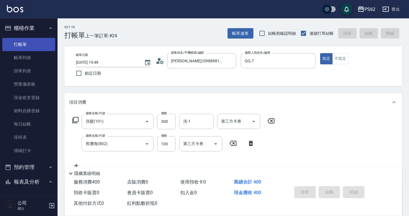
type input "2025/10/08 19:59"
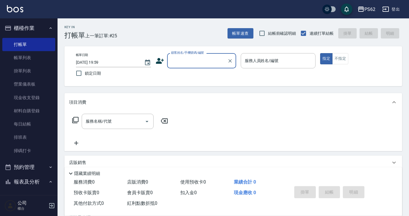
click at [45, 56] on link "帳單列表" at bounding box center [28, 57] width 53 height 13
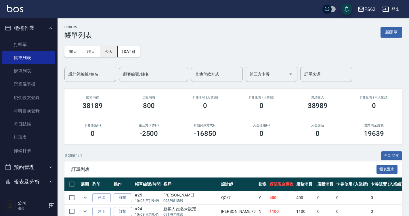
click at [104, 50] on button "今天" at bounding box center [109, 51] width 18 height 11
click at [101, 73] on input "設計師編號/姓名" at bounding box center [90, 74] width 47 height 10
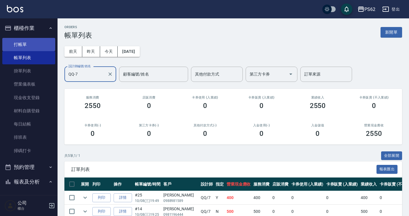
type input "QQ-7"
click at [30, 45] on link "打帳單" at bounding box center [28, 44] width 53 height 13
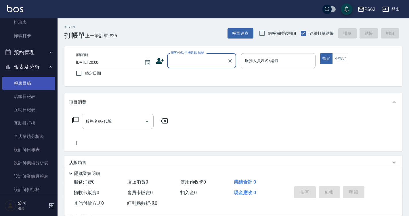
scroll to position [86, 0]
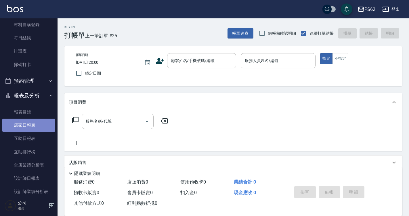
click at [28, 126] on link "店家日報表" at bounding box center [28, 125] width 53 height 13
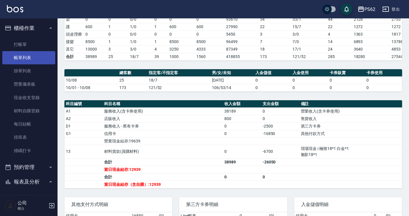
click at [33, 64] on link "帳單列表" at bounding box center [28, 57] width 53 height 13
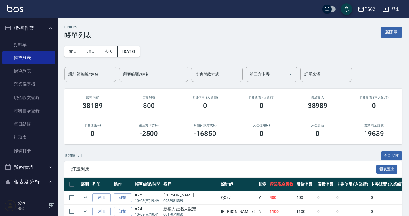
click at [102, 72] on input "設計師編號/姓名" at bounding box center [90, 74] width 47 height 10
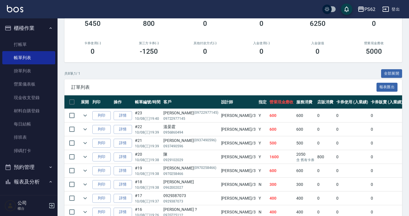
scroll to position [26, 0]
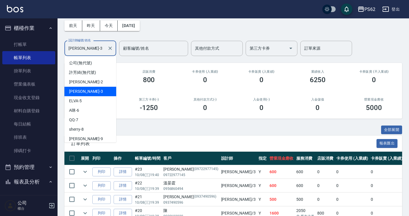
drag, startPoint x: 100, startPoint y: 50, endPoint x: -1, endPoint y: 72, distance: 103.0
click at [0, 72] on html "PS62 登出 櫃檯作業 打帳單 帳單列表 掛單列表 營業儀表板 現金收支登錄 材料自購登錄 每日結帳 排班表 掃碼打卡 預約管理 預約管理 單日預約紀錄 單…" at bounding box center [204, 136] width 409 height 324
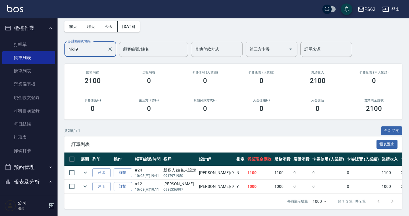
scroll to position [29, 0]
type input "niki-9"
click at [88, 169] on icon "expand row" at bounding box center [85, 172] width 7 height 7
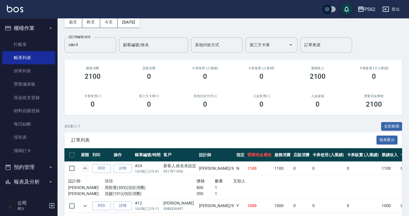
click at [88, 167] on icon "expand row" at bounding box center [85, 168] width 7 height 7
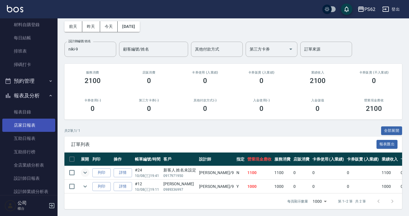
scroll to position [115, 0]
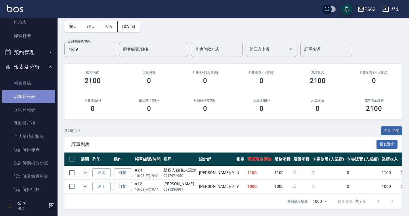
click at [30, 100] on link "店家日報表" at bounding box center [28, 96] width 53 height 13
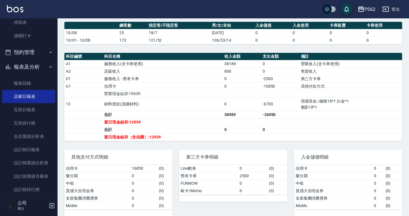
scroll to position [173, 0]
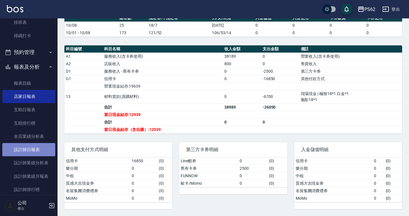
click at [40, 148] on link "設計師日報表" at bounding box center [28, 149] width 53 height 13
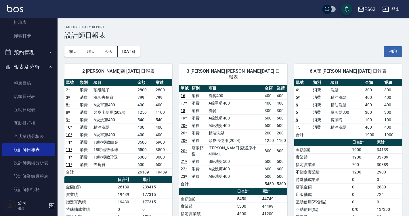
click at [263, 173] on td "600" at bounding box center [269, 176] width 12 height 7
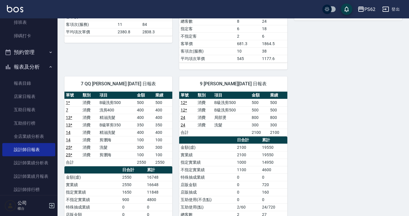
scroll to position [259, 0]
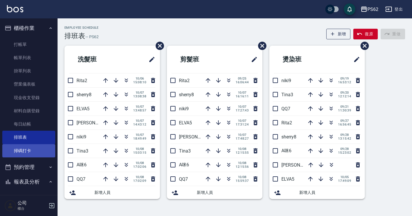
drag, startPoint x: 30, startPoint y: 146, endPoint x: 43, endPoint y: 145, distance: 13.0
click at [30, 146] on link "掃碼打卡" at bounding box center [28, 150] width 53 height 13
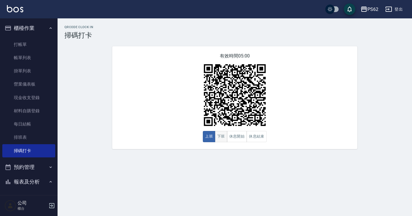
click at [216, 138] on button "下班" at bounding box center [221, 136] width 12 height 11
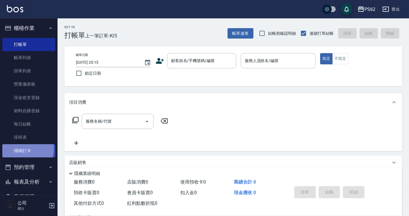
click at [22, 149] on link "掃碼打卡" at bounding box center [28, 150] width 53 height 13
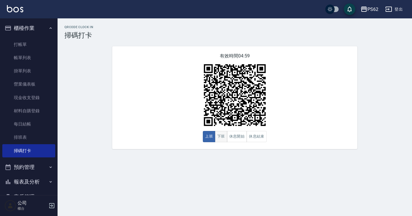
click at [223, 135] on button "下班" at bounding box center [221, 136] width 12 height 11
